Goal: Check status: Check status

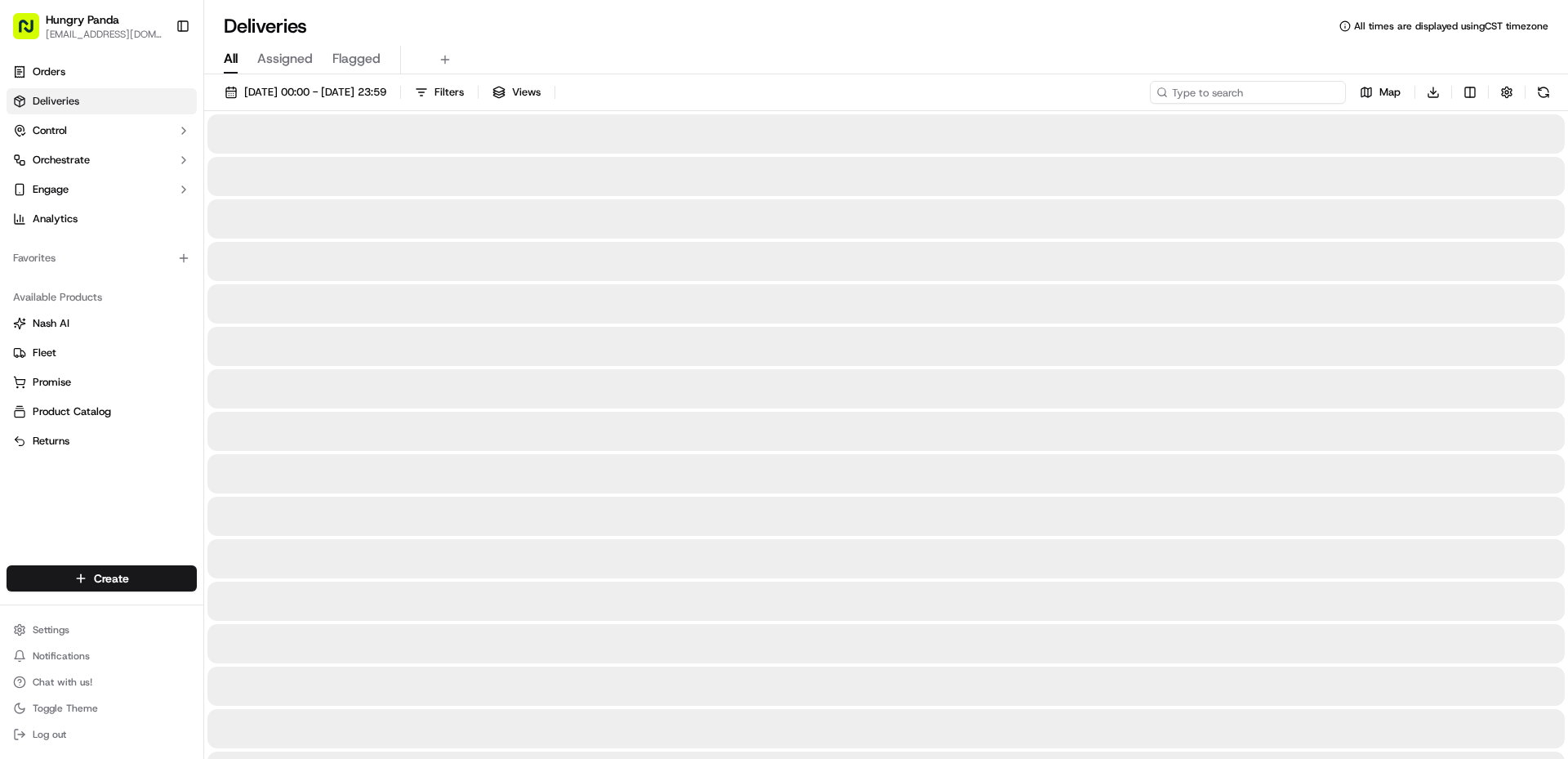
drag, startPoint x: 0, startPoint y: 0, endPoint x: 1267, endPoint y: 105, distance: 1271.3
click at [1272, 91] on input at bounding box center [1247, 92] width 196 height 23
paste input "144097024755370215355"
click at [1258, 98] on input "144097024755370215355" at bounding box center [1247, 92] width 196 height 23
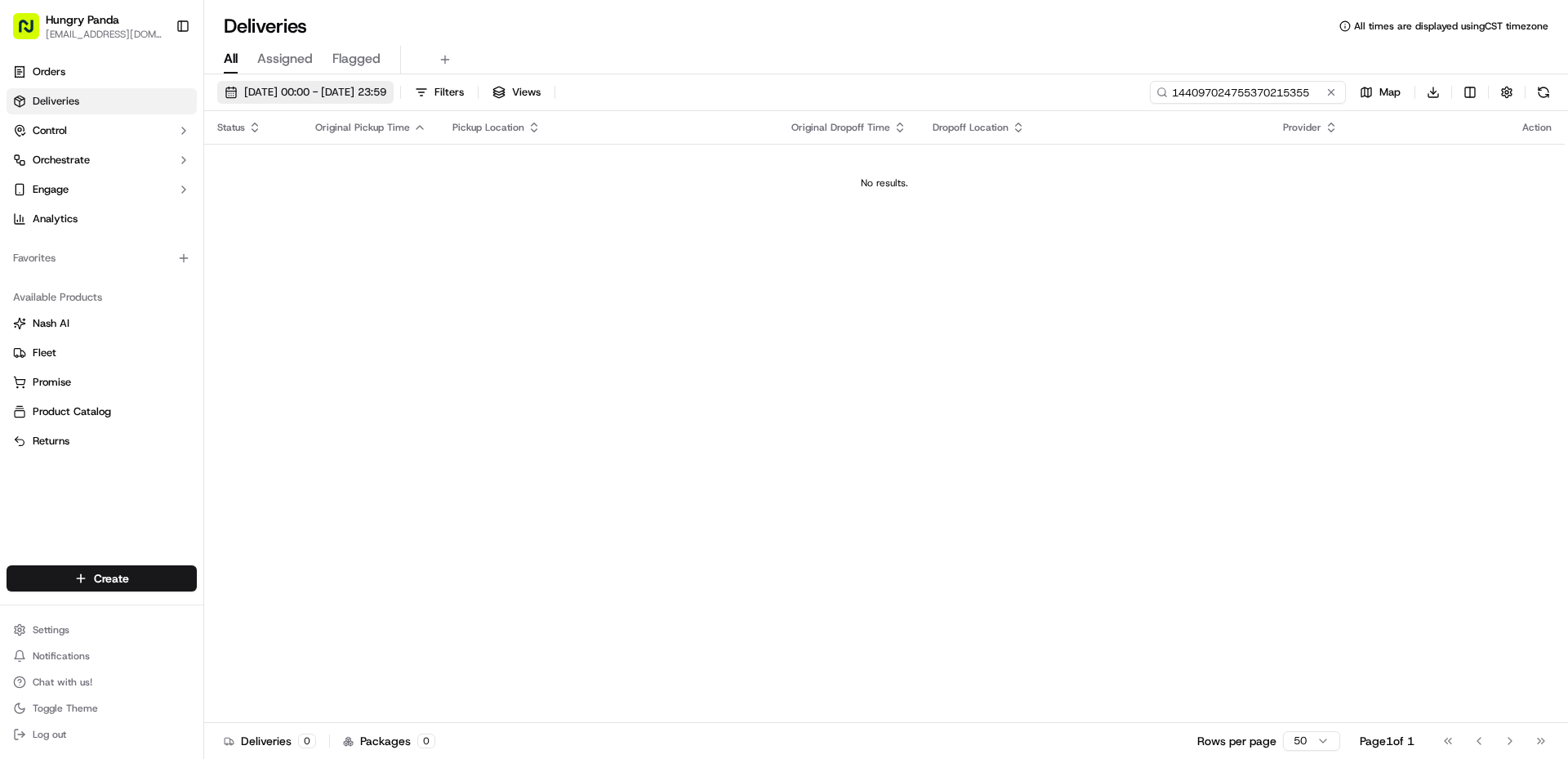
type input "144097024755370215355"
click at [281, 93] on span "[DATE] 00:00 - [DATE] 23:59" at bounding box center [314, 92] width 142 height 15
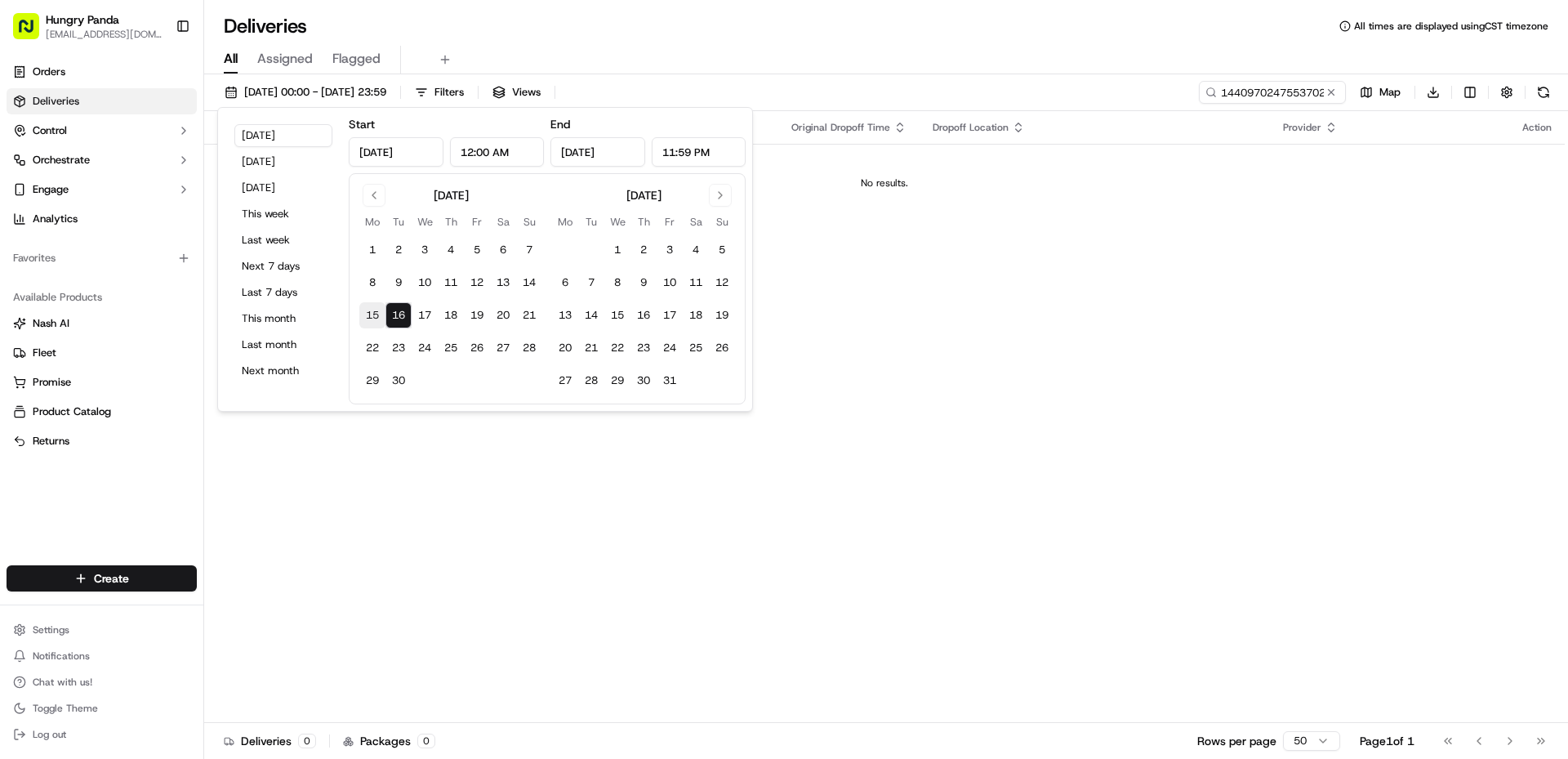
click at [373, 315] on button "15" at bounding box center [373, 315] width 26 height 26
type input "[DATE]"
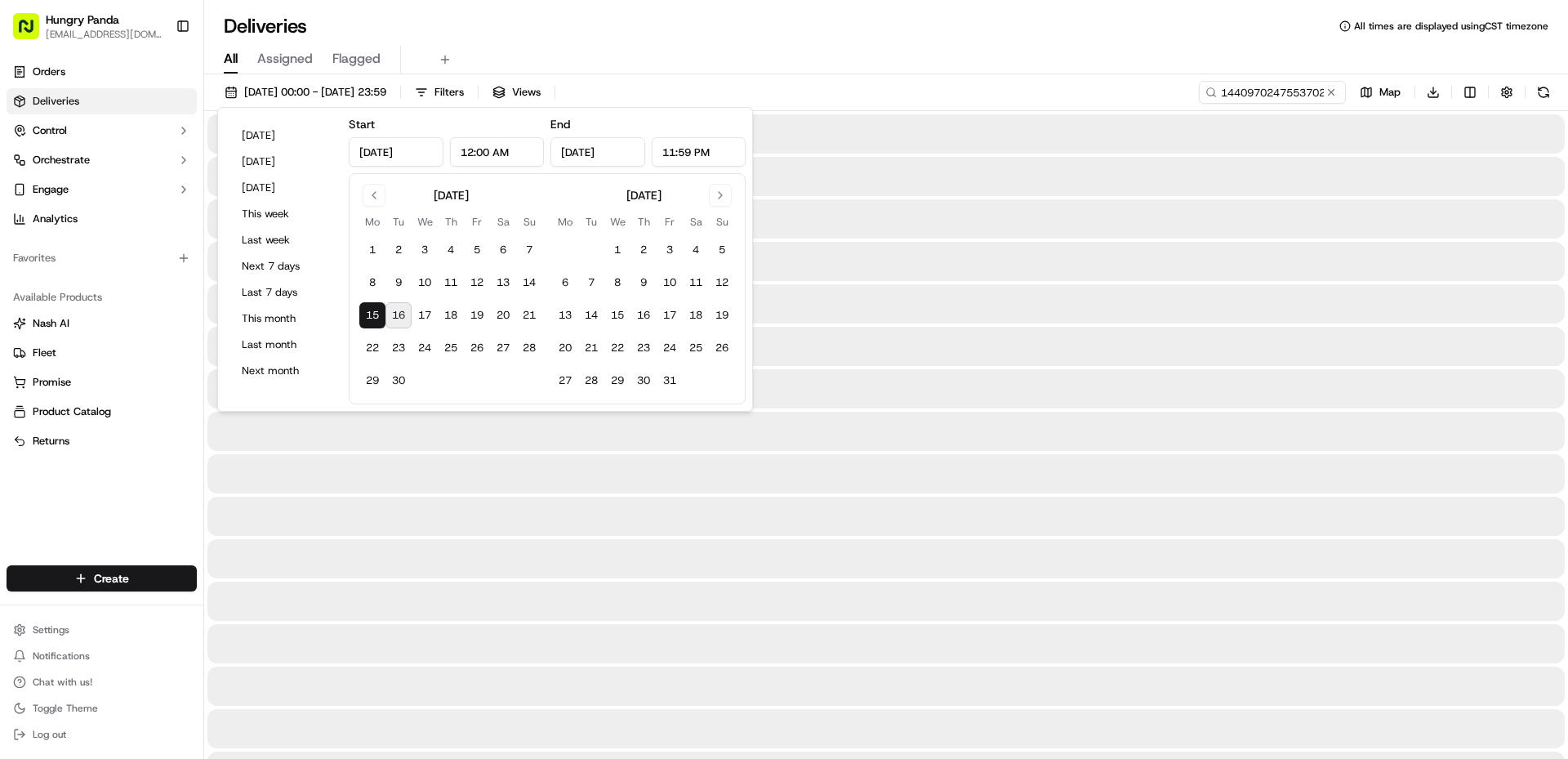
click at [906, 327] on div at bounding box center [886, 346] width 1357 height 39
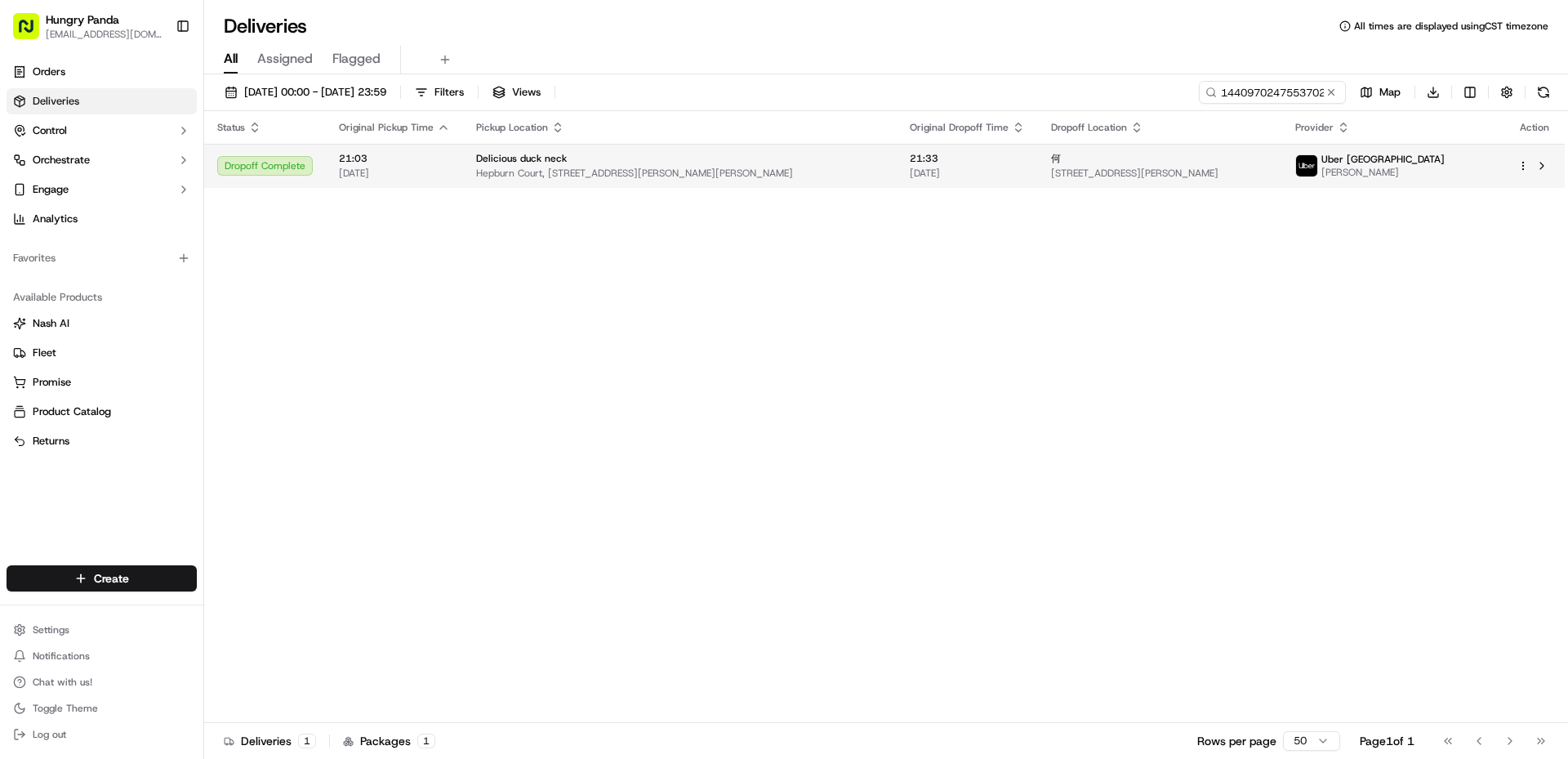
click at [827, 181] on td "Delicious duck neck Hepburn Court, [STREET_ADDRESS][PERSON_NAME][PERSON_NAME]" at bounding box center [680, 166] width 434 height 44
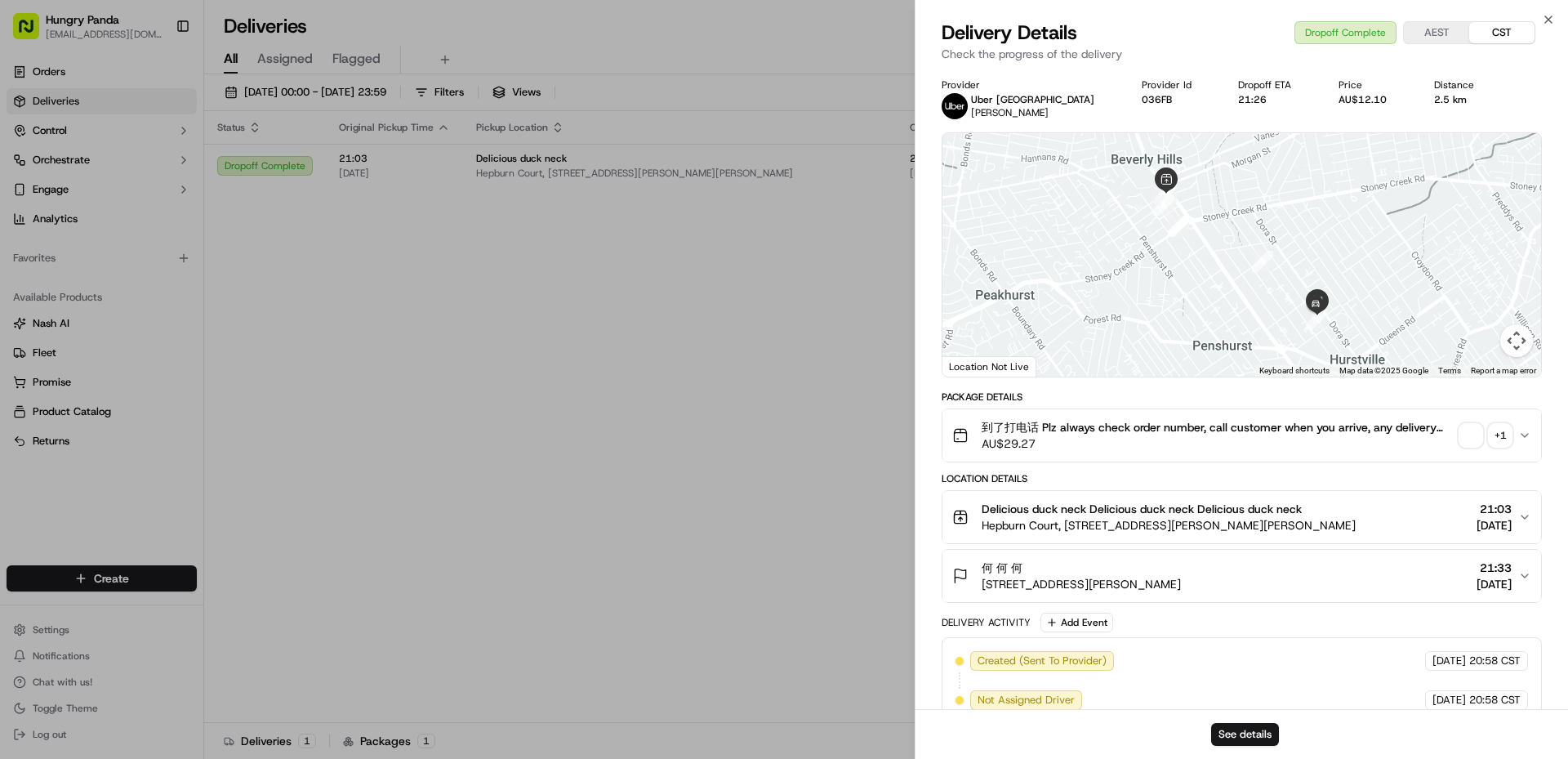
click at [1507, 429] on div "+ 1" at bounding box center [1500, 436] width 23 height 23
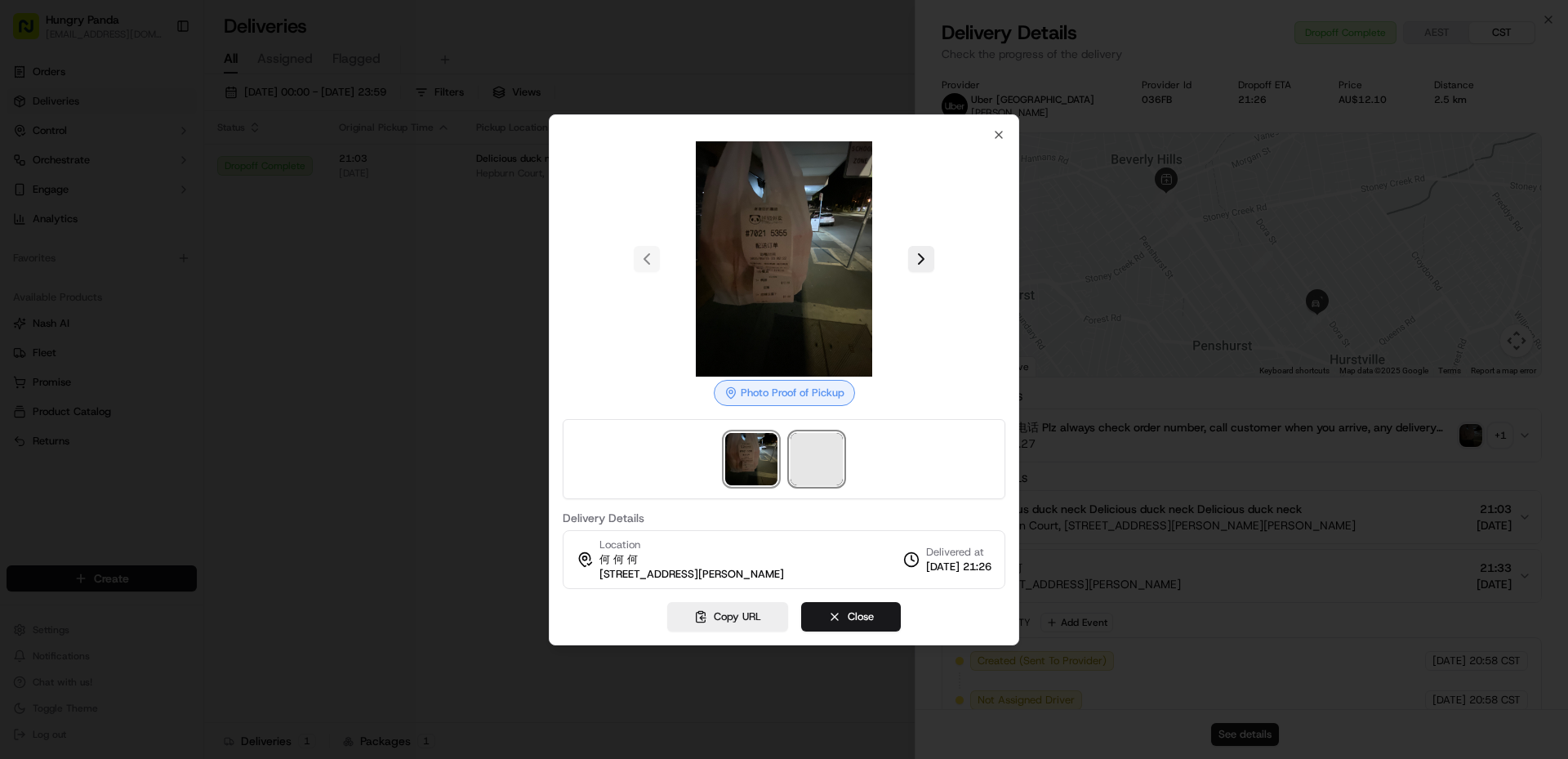
click at [835, 445] on span at bounding box center [817, 459] width 52 height 52
